Goal: Check status: Check status

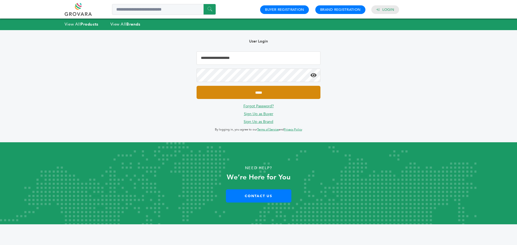
click at [261, 93] on input "*****" at bounding box center [259, 92] width 124 height 13
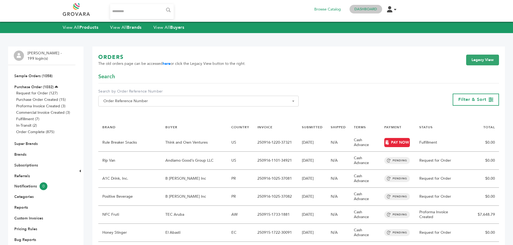
click at [366, 13] on h4 "Dashboard" at bounding box center [365, 9] width 32 height 9
click at [365, 10] on link "Dashboard" at bounding box center [365, 9] width 23 height 5
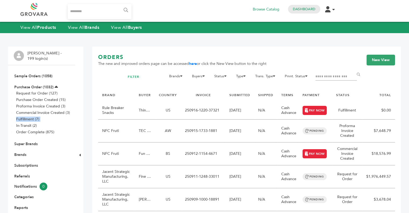
drag, startPoint x: 0, startPoint y: 121, endPoint x: -1, endPoint y: 128, distance: 7.6
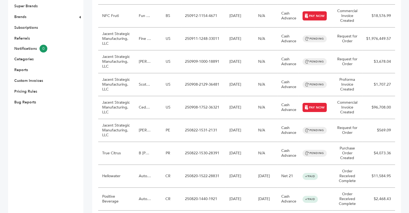
scroll to position [137, 0]
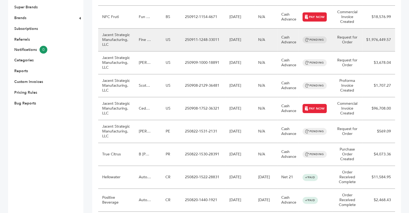
click at [121, 39] on td "Jacent Strategic Manufacturing, LLC" at bounding box center [116, 40] width 37 height 23
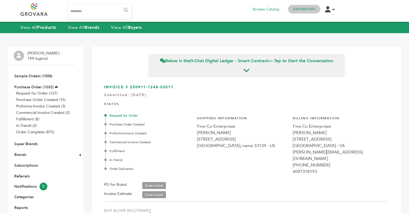
click at [308, 10] on link "Dashboard" at bounding box center [304, 9] width 23 height 5
